Goal: Check status: Check status

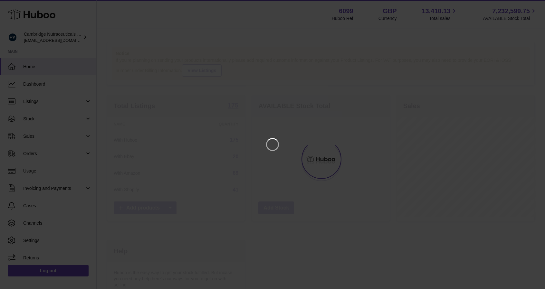
scroll to position [101, 139]
drag, startPoint x: 532, startPoint y: 6, endPoint x: 524, endPoint y: 11, distance: 9.3
click at [532, 6] on icon "Close" at bounding box center [534, 6] width 8 height 8
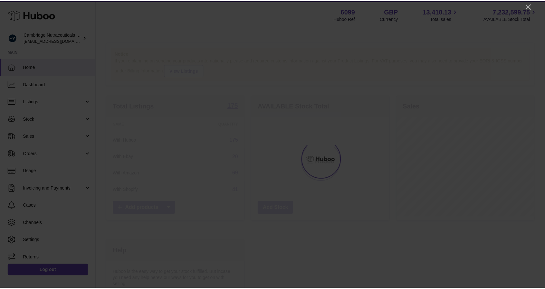
scroll to position [322265, 322228]
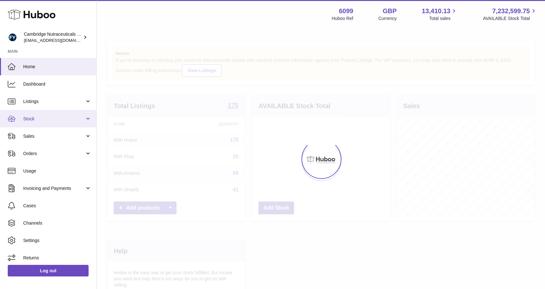
click at [48, 118] on span "Stock" at bounding box center [54, 119] width 62 height 6
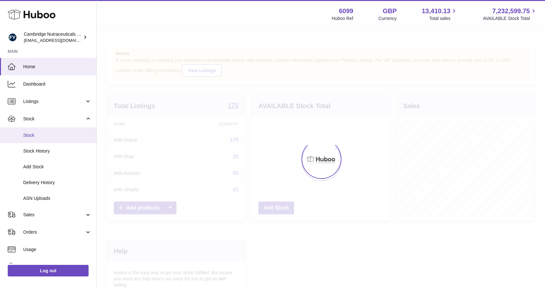
click at [41, 134] on span "Stock" at bounding box center [57, 135] width 68 height 6
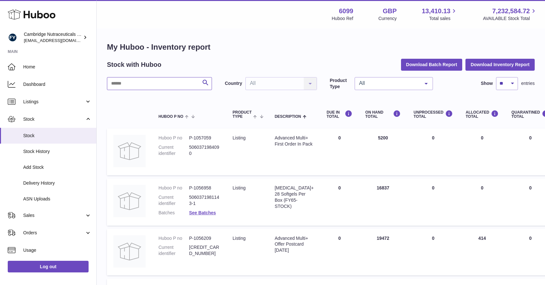
click at [131, 84] on input "text" at bounding box center [159, 83] width 105 height 13
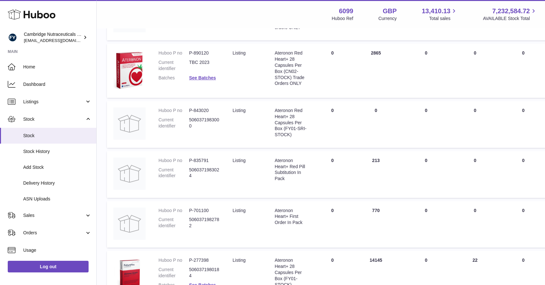
scroll to position [193, 0]
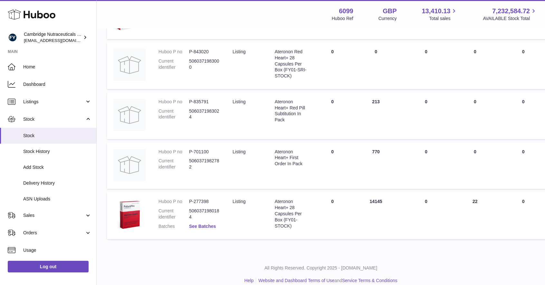
click at [198, 225] on link "See Batches" at bounding box center [202, 225] width 27 height 5
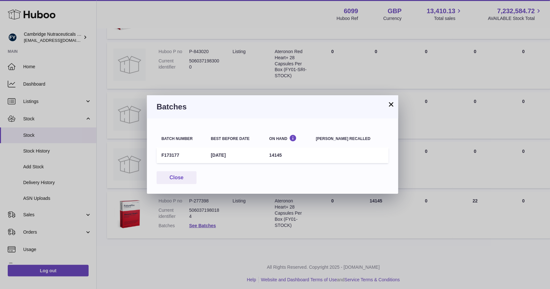
click at [392, 103] on button "×" at bounding box center [391, 105] width 8 height 8
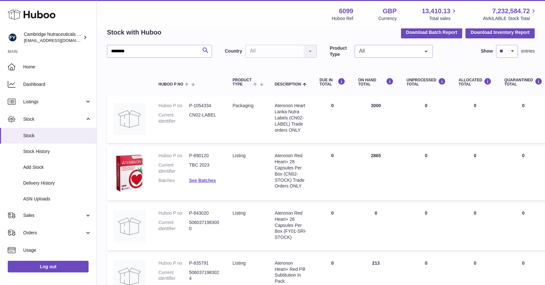
scroll to position [0, 0]
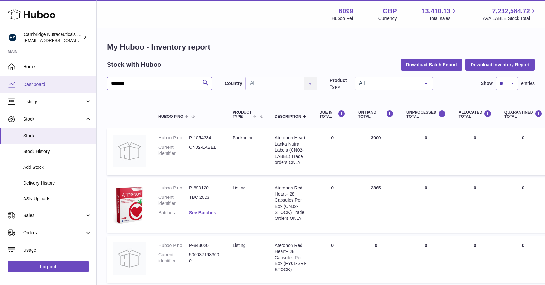
drag, startPoint x: 175, startPoint y: 82, endPoint x: 90, endPoint y: 79, distance: 85.1
click at [91, 81] on div "Huboo Cambridge Nutraceuticals Ltd huboo@camnutra.com Main Home Dashboard Listi…" at bounding box center [272, 243] width 545 height 486
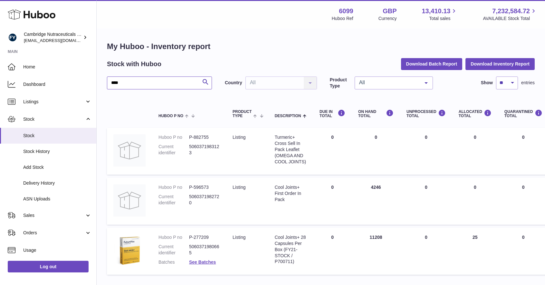
scroll to position [44, 0]
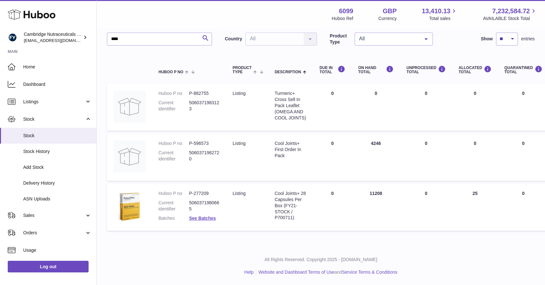
click at [196, 221] on dl "Huboo P no P-277209 Current identifier 5060371980665 Batches See Batches" at bounding box center [189, 207] width 61 height 34
click at [204, 217] on link "See Batches" at bounding box center [202, 217] width 27 height 5
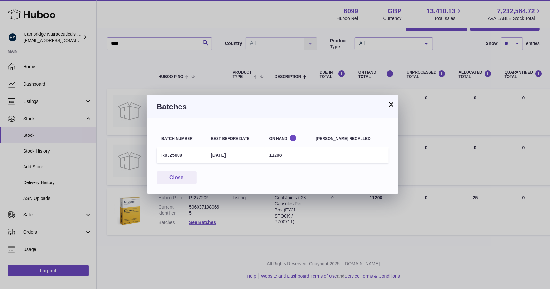
click at [394, 106] on button "×" at bounding box center [391, 105] width 8 height 8
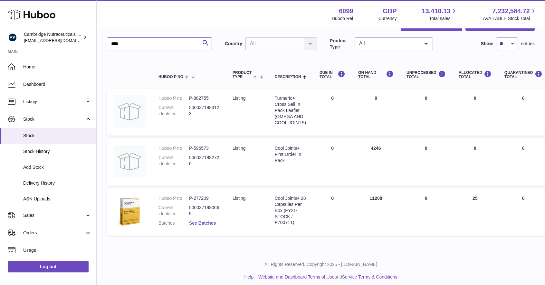
drag, startPoint x: 167, startPoint y: 43, endPoint x: 106, endPoint y: 34, distance: 60.9
click at [106, 34] on div "My Huboo - Inventory report Stock with Huboo Download Batch Report Download Inv…" at bounding box center [321, 120] width 449 height 262
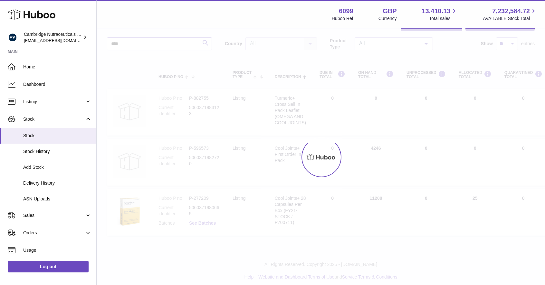
scroll to position [5, 0]
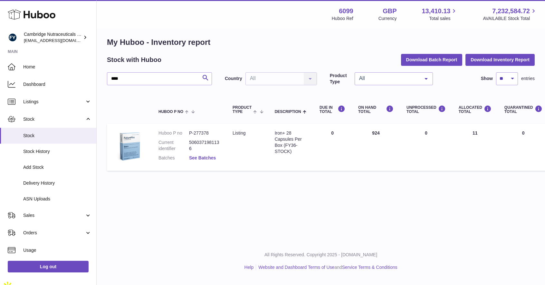
click at [194, 155] on link "See Batches" at bounding box center [202, 157] width 27 height 5
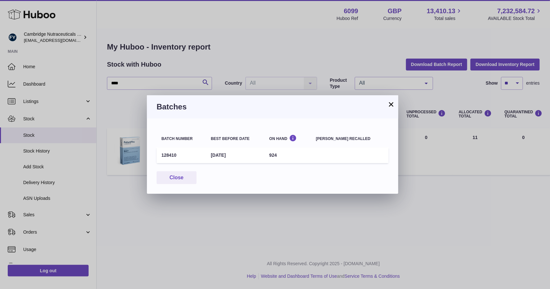
click at [392, 103] on button "×" at bounding box center [391, 105] width 8 height 8
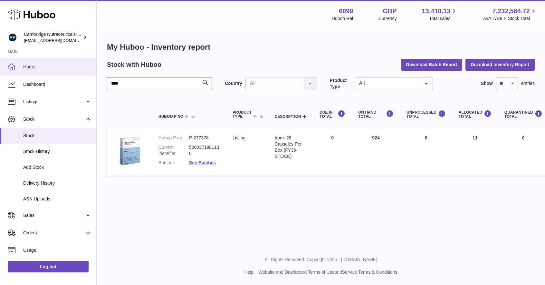
drag, startPoint x: 136, startPoint y: 82, endPoint x: 92, endPoint y: 58, distance: 49.6
click at [85, 77] on div "Huboo Cambridge Nutraceuticals Ltd huboo@camnutra.com Main Home Dashboard Listi…" at bounding box center [272, 142] width 545 height 285
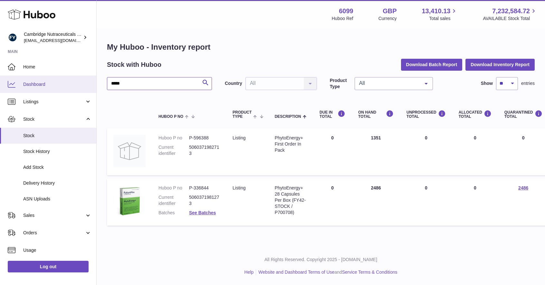
drag, startPoint x: 133, startPoint y: 81, endPoint x: 75, endPoint y: 69, distance: 59.2
click at [72, 79] on div "Huboo Cambridge Nutraceuticals Ltd huboo@camnutra.com Main Home Dashboard Listi…" at bounding box center [272, 142] width 545 height 285
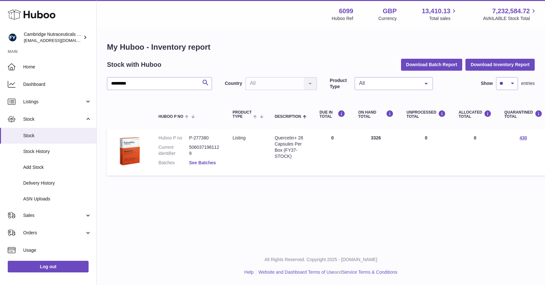
click at [201, 162] on link "See Batches" at bounding box center [202, 162] width 27 height 5
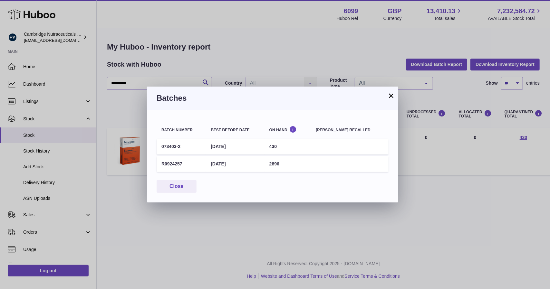
click at [391, 96] on button "×" at bounding box center [391, 96] width 8 height 8
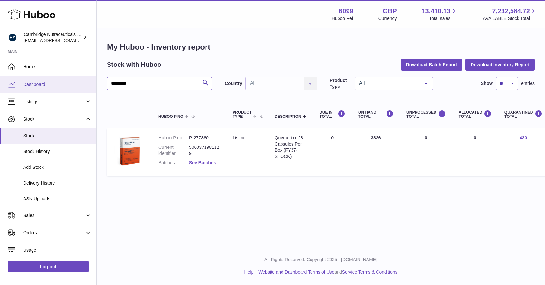
drag, startPoint x: 157, startPoint y: 83, endPoint x: 91, endPoint y: 83, distance: 65.8
click at [91, 83] on div "Huboo Cambridge Nutraceuticals Ltd huboo@camnutra.com Main Home Dashboard Listi…" at bounding box center [272, 142] width 545 height 285
click at [206, 162] on link "See Batches" at bounding box center [202, 162] width 27 height 5
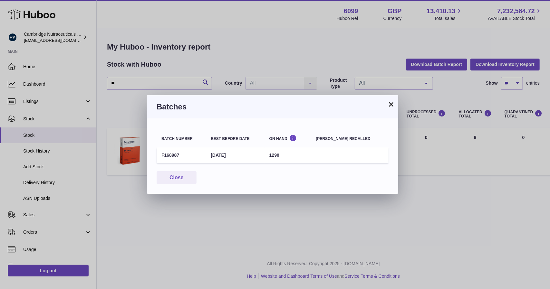
click at [390, 103] on button "×" at bounding box center [391, 105] width 8 height 8
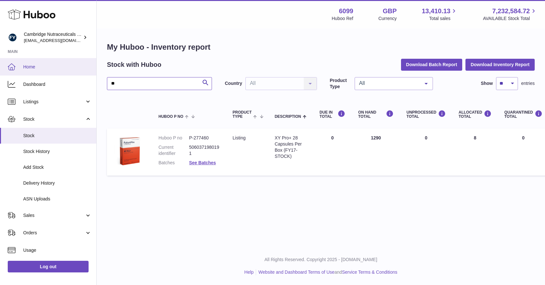
drag, startPoint x: 77, startPoint y: 82, endPoint x: 84, endPoint y: 72, distance: 12.6
click at [76, 82] on div "Huboo Cambridge Nutraceuticals Ltd huboo@camnutra.com Main Home Dashboard Listi…" at bounding box center [272, 142] width 545 height 285
click at [201, 164] on link "See Batches" at bounding box center [202, 162] width 27 height 5
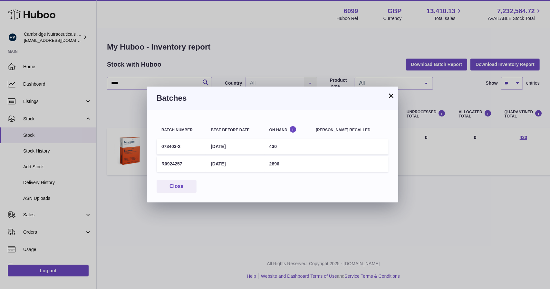
click at [391, 95] on button "×" at bounding box center [391, 96] width 8 height 8
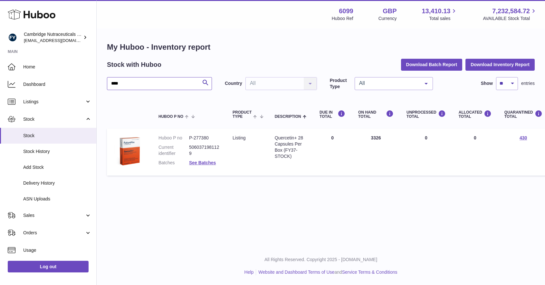
drag, startPoint x: 146, startPoint y: 79, endPoint x: 31, endPoint y: 53, distance: 118.0
click at [25, 73] on div "Huboo Cambridge Nutraceuticals Ltd huboo@camnutra.com Main Home Dashboard Listi…" at bounding box center [272, 142] width 545 height 285
type input "*****"
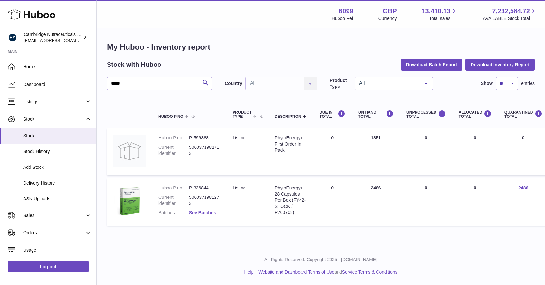
click at [199, 214] on link "See Batches" at bounding box center [202, 212] width 27 height 5
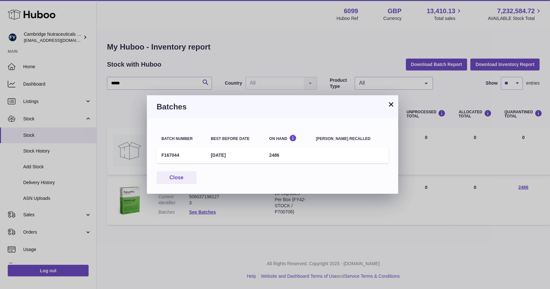
click at [392, 102] on button "×" at bounding box center [391, 105] width 8 height 8
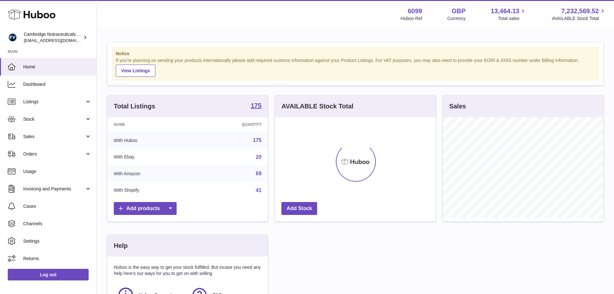
scroll to position [101, 161]
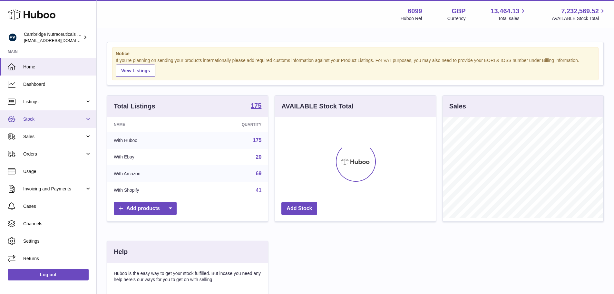
click at [70, 118] on span "Stock" at bounding box center [54, 119] width 62 height 6
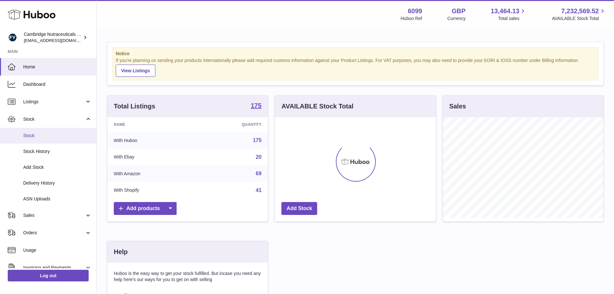
click at [60, 135] on span "Stock" at bounding box center [57, 135] width 68 height 6
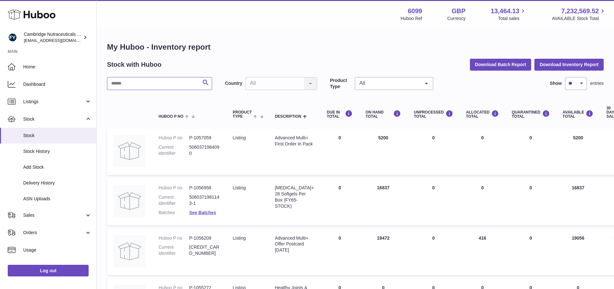
click at [152, 79] on input "text" at bounding box center [159, 83] width 105 height 13
click at [148, 83] on input "text" at bounding box center [159, 83] width 105 height 13
type input "*******"
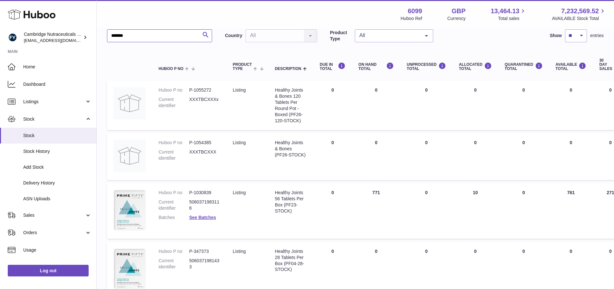
scroll to position [129, 0]
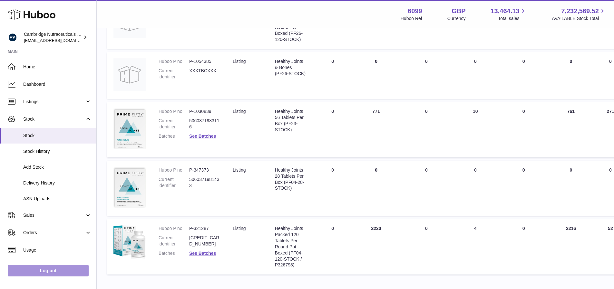
click at [76, 272] on link "Log out" at bounding box center [48, 271] width 81 height 12
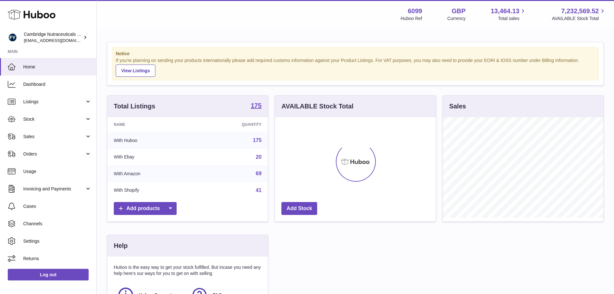
scroll to position [101, 161]
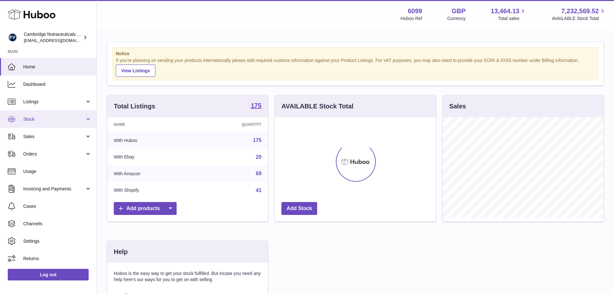
click at [41, 115] on link "Stock" at bounding box center [48, 118] width 96 height 17
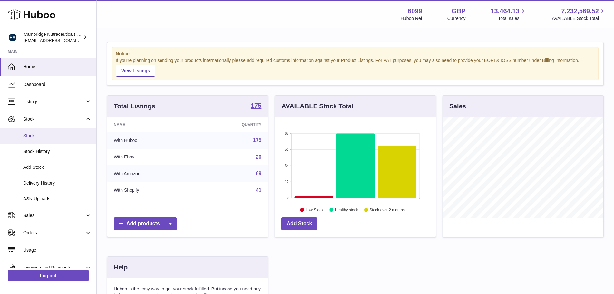
click at [48, 138] on span "Stock" at bounding box center [57, 135] width 68 height 6
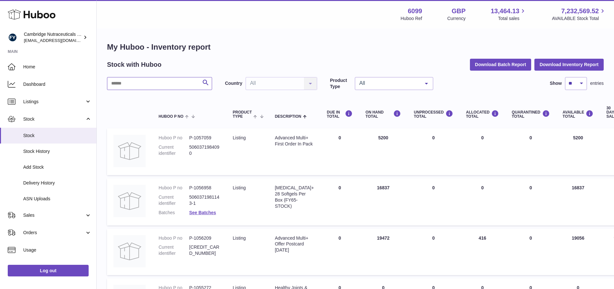
click at [129, 89] on input "text" at bounding box center [159, 83] width 105 height 13
type input "*******"
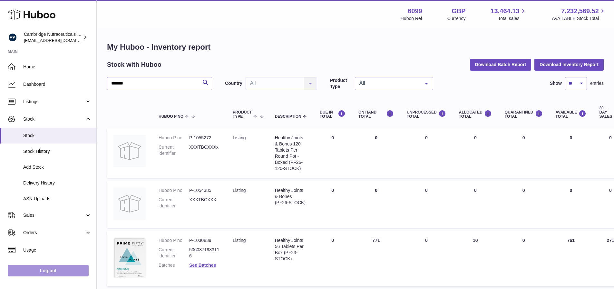
click at [73, 276] on link "Log out" at bounding box center [48, 271] width 81 height 12
